Goal: Transaction & Acquisition: Book appointment/travel/reservation

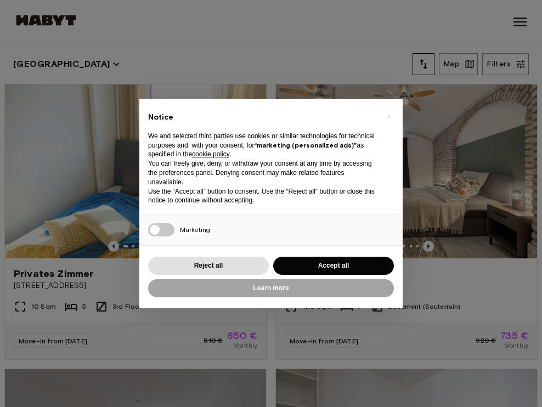
click at [308, 263] on button "Accept all" at bounding box center [333, 266] width 121 height 18
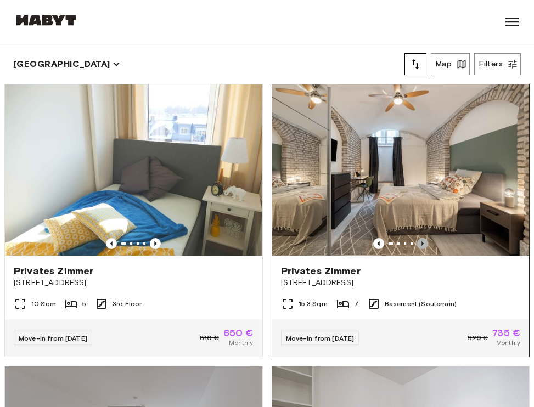
click at [417, 241] on icon "Previous image" at bounding box center [422, 243] width 11 height 11
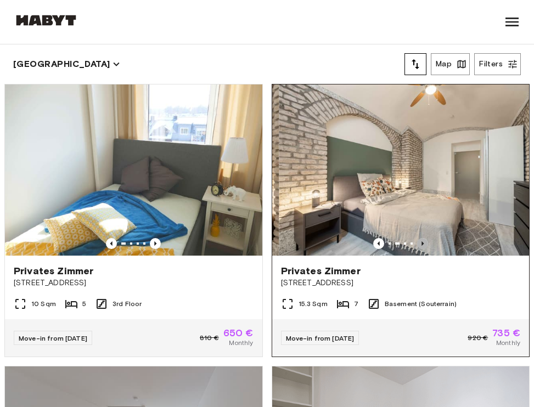
click at [417, 241] on icon "Previous image" at bounding box center [422, 243] width 11 height 11
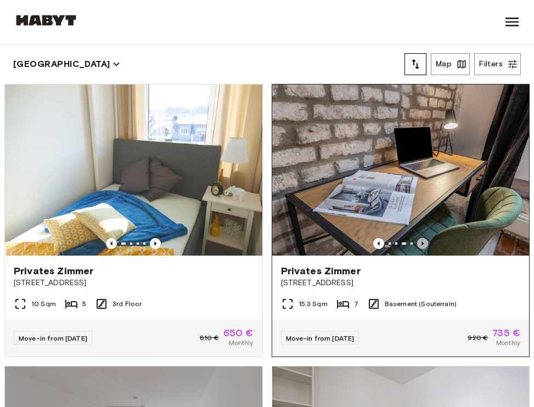
click at [417, 241] on icon "Previous image" at bounding box center [422, 243] width 11 height 11
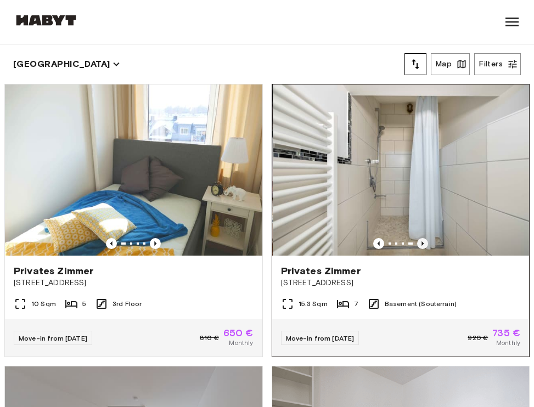
click at [417, 241] on icon "Previous image" at bounding box center [422, 243] width 11 height 11
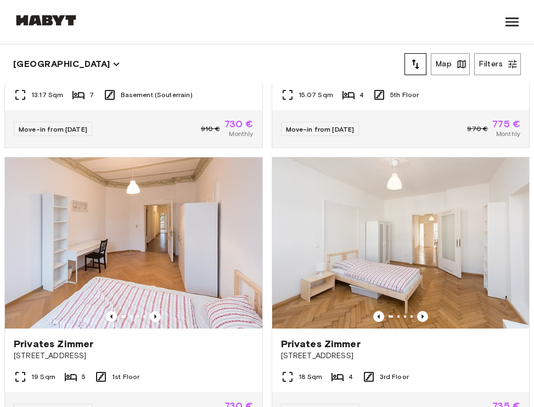
scroll to position [1340, 0]
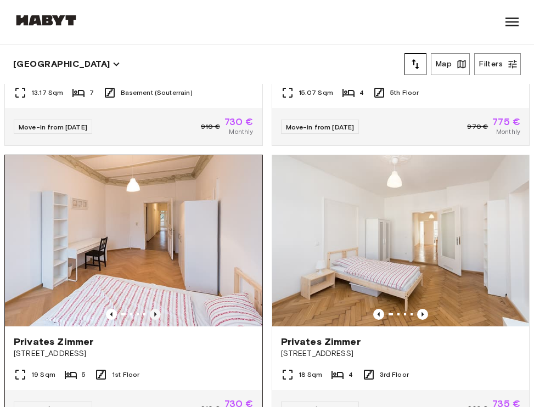
click at [153, 320] on icon "Previous image" at bounding box center [155, 314] width 11 height 11
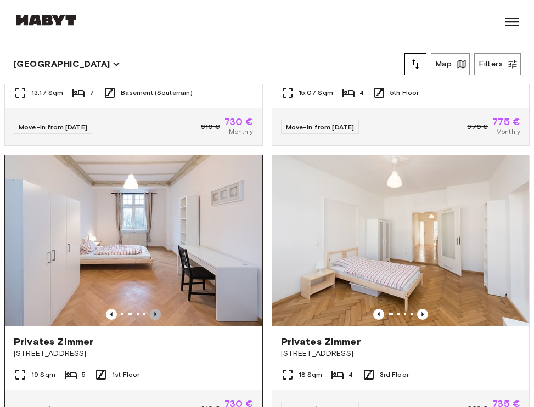
click at [153, 320] on icon "Previous image" at bounding box center [155, 314] width 11 height 11
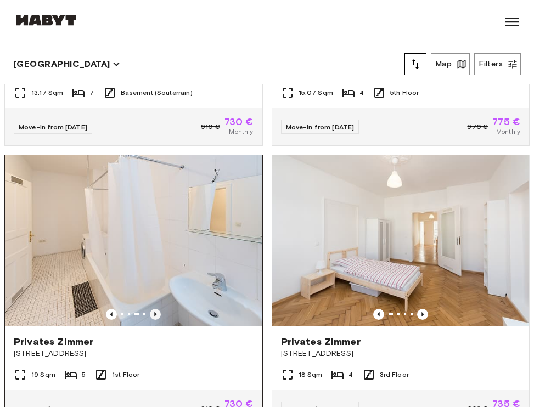
click at [153, 320] on icon "Previous image" at bounding box center [155, 314] width 11 height 11
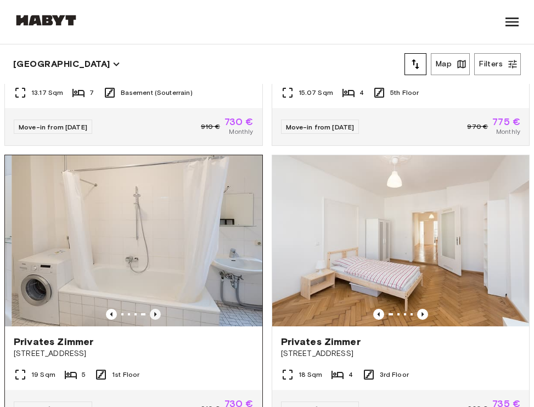
click at [153, 320] on icon "Previous image" at bounding box center [155, 314] width 11 height 11
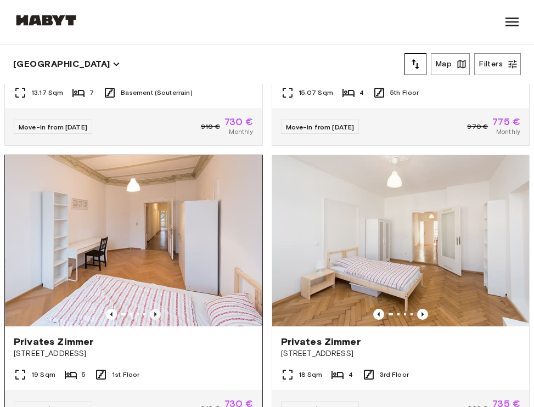
click at [153, 320] on icon "Previous image" at bounding box center [155, 314] width 11 height 11
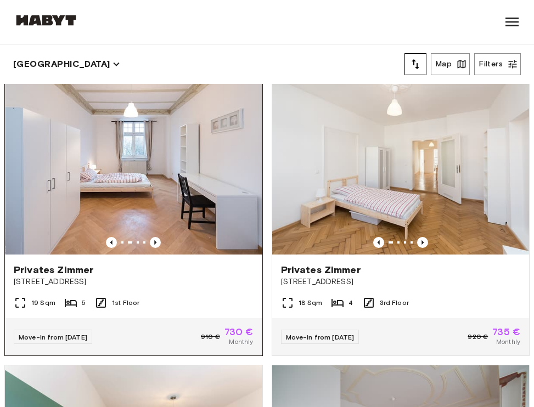
scroll to position [1416, 0]
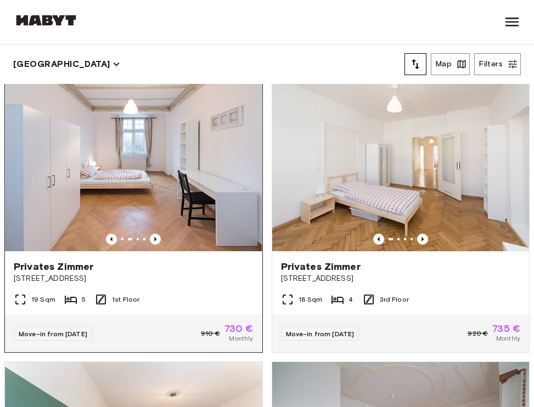
click at [190, 217] on img at bounding box center [133, 165] width 257 height 171
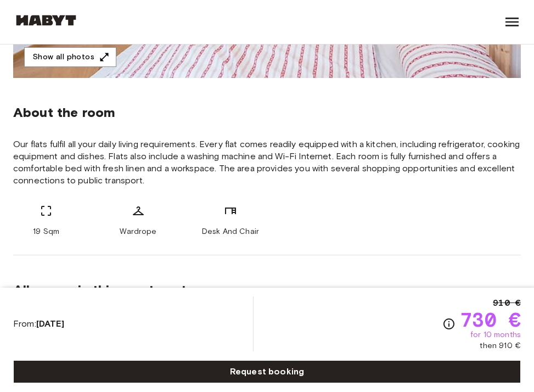
scroll to position [359, 0]
